Goal: Find specific page/section: Find specific page/section

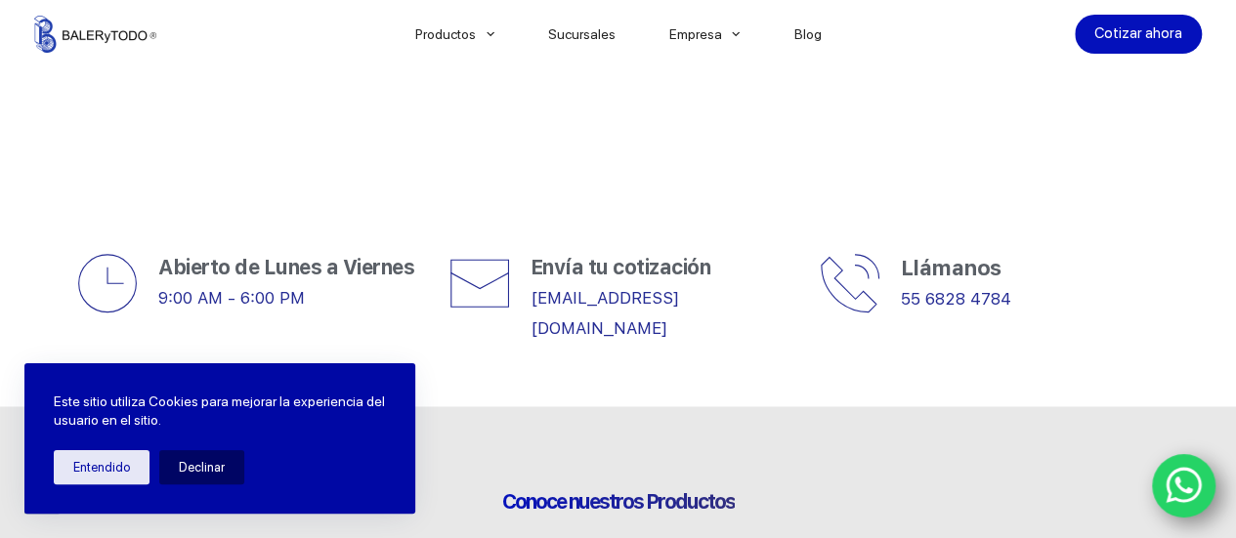
scroll to position [651, 0]
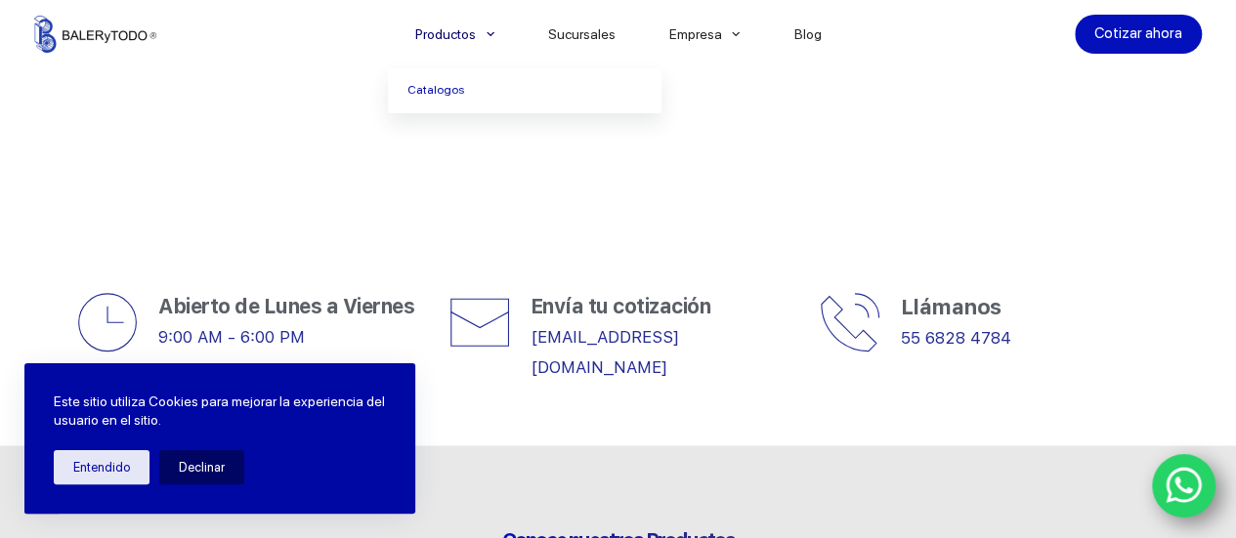
click at [452, 34] on link "Productos" at bounding box center [454, 34] width 133 height 0
click at [459, 34] on link "Productos" at bounding box center [454, 34] width 133 height 0
click at [453, 94] on link "Catalogos" at bounding box center [525, 90] width 274 height 45
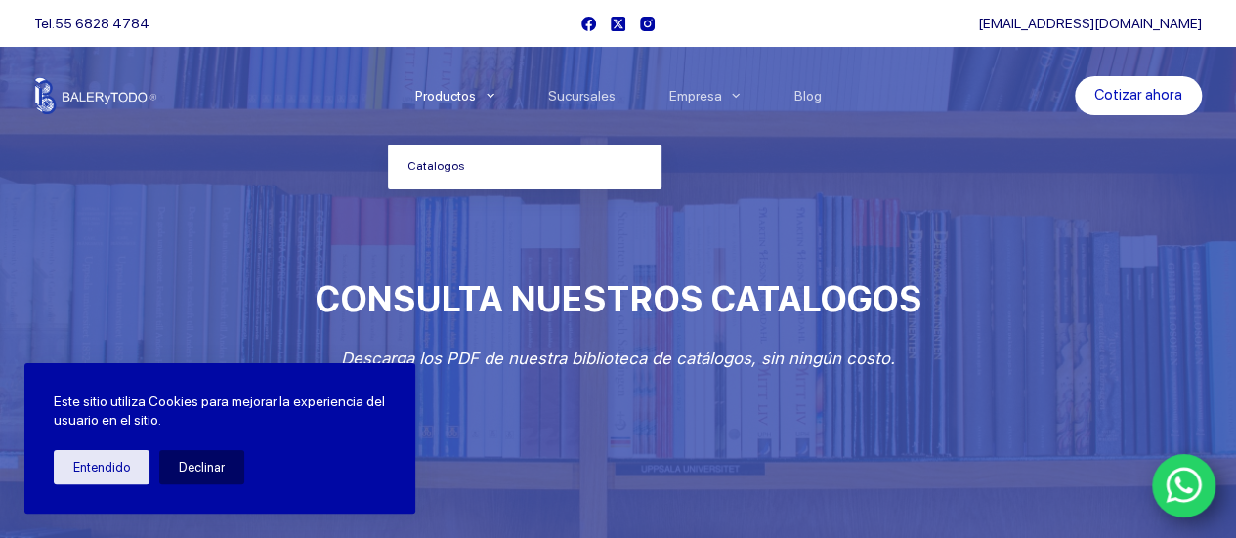
click at [459, 96] on link "Productos" at bounding box center [454, 96] width 133 height 0
click at [473, 159] on link "Catalogos" at bounding box center [525, 167] width 274 height 45
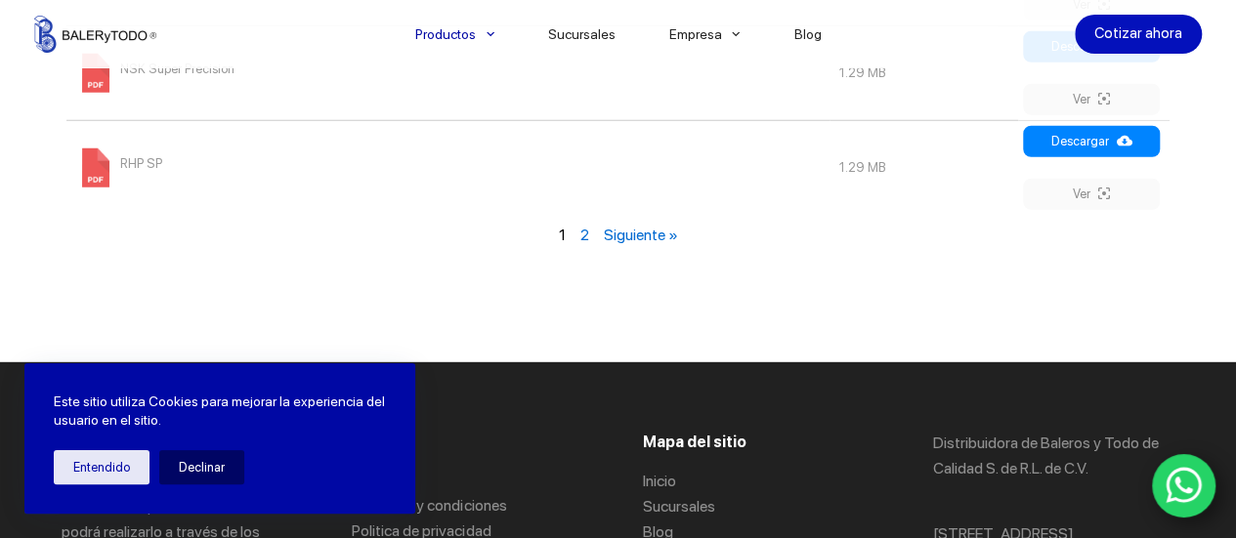
scroll to position [2722, 0]
